Goal: Information Seeking & Learning: Learn about a topic

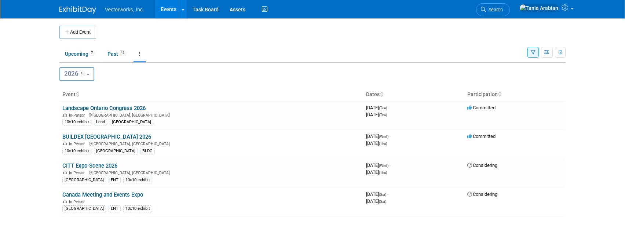
click at [531, 52] on icon "button" at bounding box center [533, 52] width 5 height 5
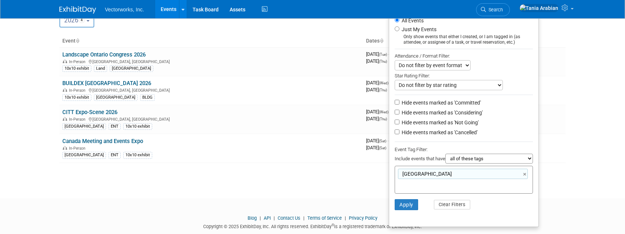
scroll to position [69, 0]
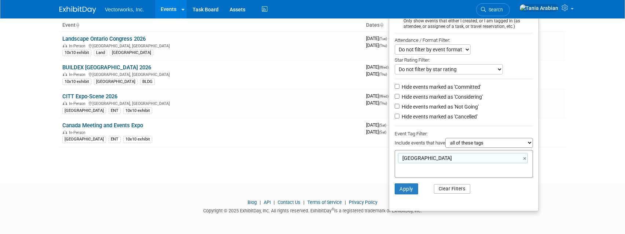
click at [437, 189] on button "Clear Filters" at bounding box center [452, 189] width 37 height 10
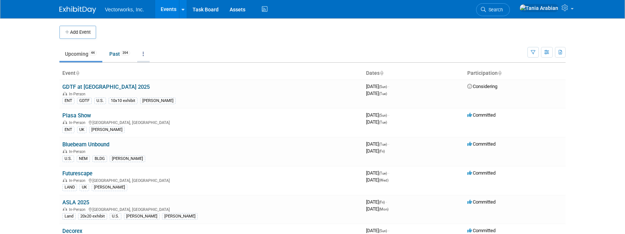
click at [146, 55] on link at bounding box center [143, 54] width 12 height 14
click at [152, 93] on span "Events grouped by year" at bounding box center [167, 91] width 44 height 6
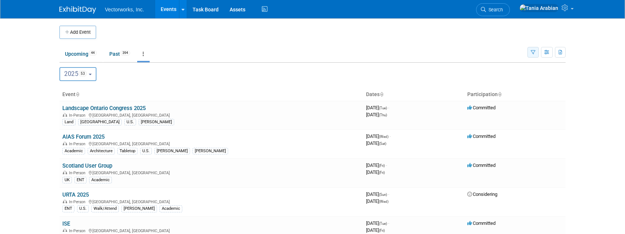
click at [533, 53] on icon "button" at bounding box center [533, 52] width 5 height 5
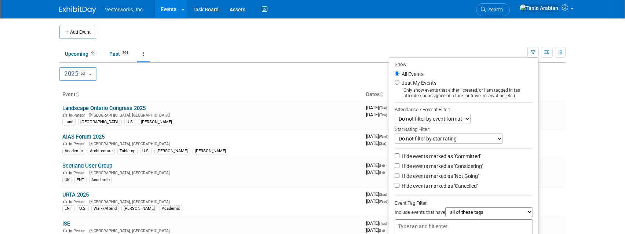
click at [469, 220] on div at bounding box center [464, 227] width 138 height 16
type input "U"
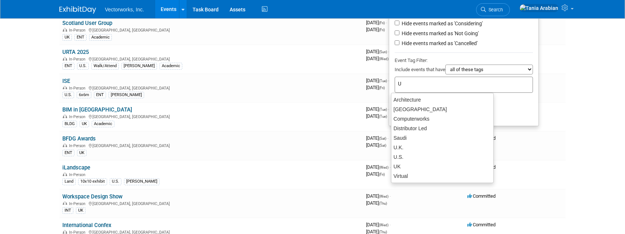
scroll to position [148, 0]
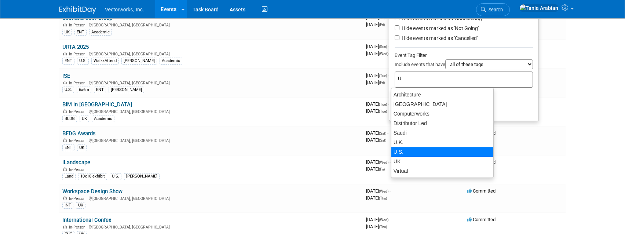
click at [406, 150] on div "U.S." at bounding box center [442, 152] width 103 height 10
type input "U.S."
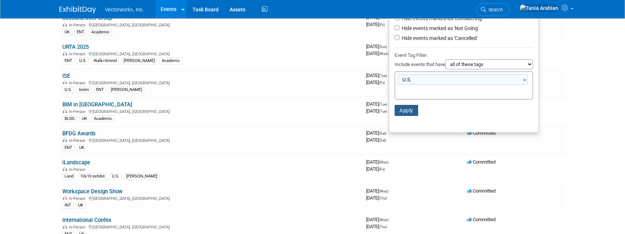
click at [405, 110] on button "Apply" at bounding box center [406, 110] width 23 height 11
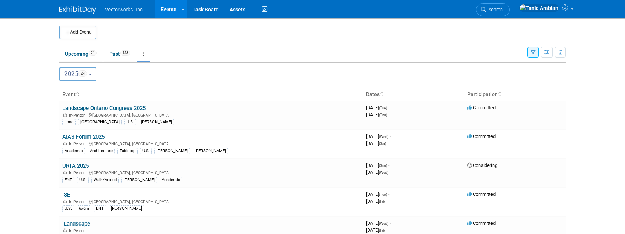
click at [534, 51] on icon "button" at bounding box center [533, 52] width 5 height 5
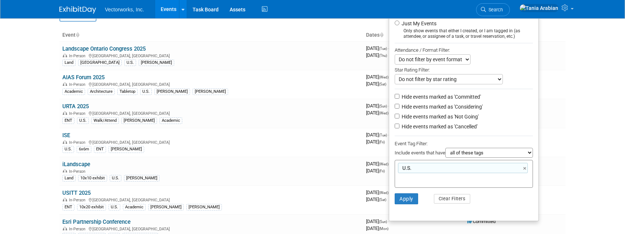
scroll to position [75, 0]
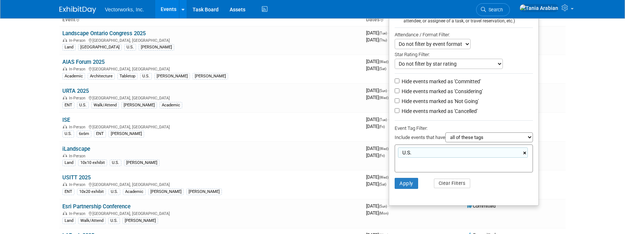
click at [523, 152] on link "×" at bounding box center [525, 153] width 5 height 8
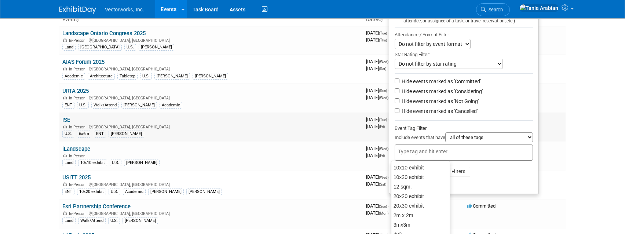
click at [329, 136] on div "U.S. 6x6m ENT Tania" at bounding box center [211, 133] width 298 height 8
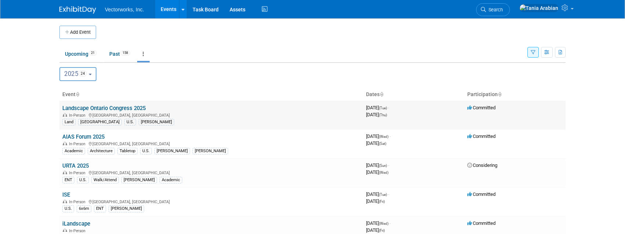
scroll to position [0, 0]
click at [85, 55] on link "Upcoming 21" at bounding box center [80, 54] width 43 height 14
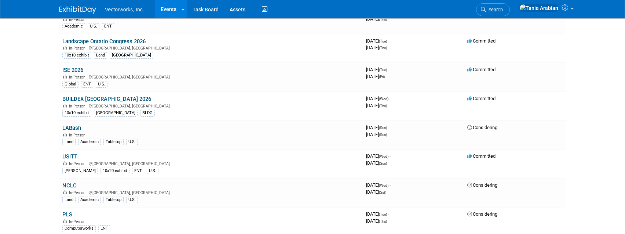
scroll to position [522, 0]
click at [87, 98] on link "BUILDEX [GEOGRAPHIC_DATA] 2026" at bounding box center [106, 98] width 89 height 7
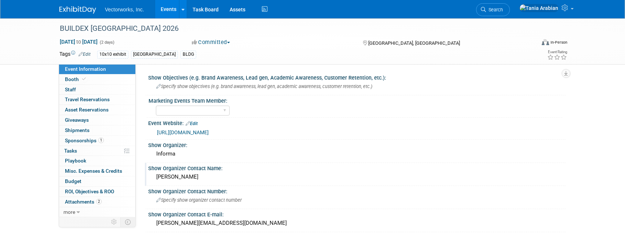
scroll to position [3, 0]
